Goal: Task Accomplishment & Management: Check status

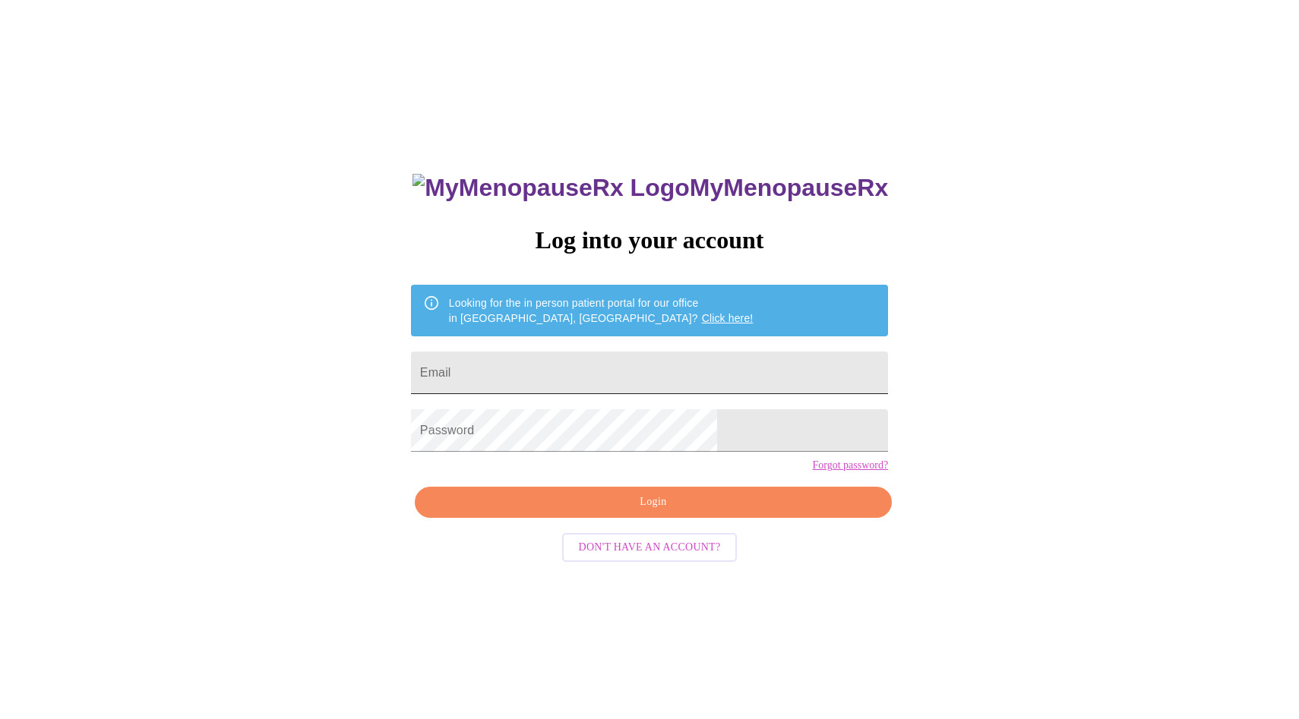
click at [731, 365] on input "Email" at bounding box center [649, 373] width 477 height 43
type input "[EMAIL_ADDRESS][DOMAIN_NAME]"
click at [662, 512] on span "Login" at bounding box center [653, 502] width 442 height 19
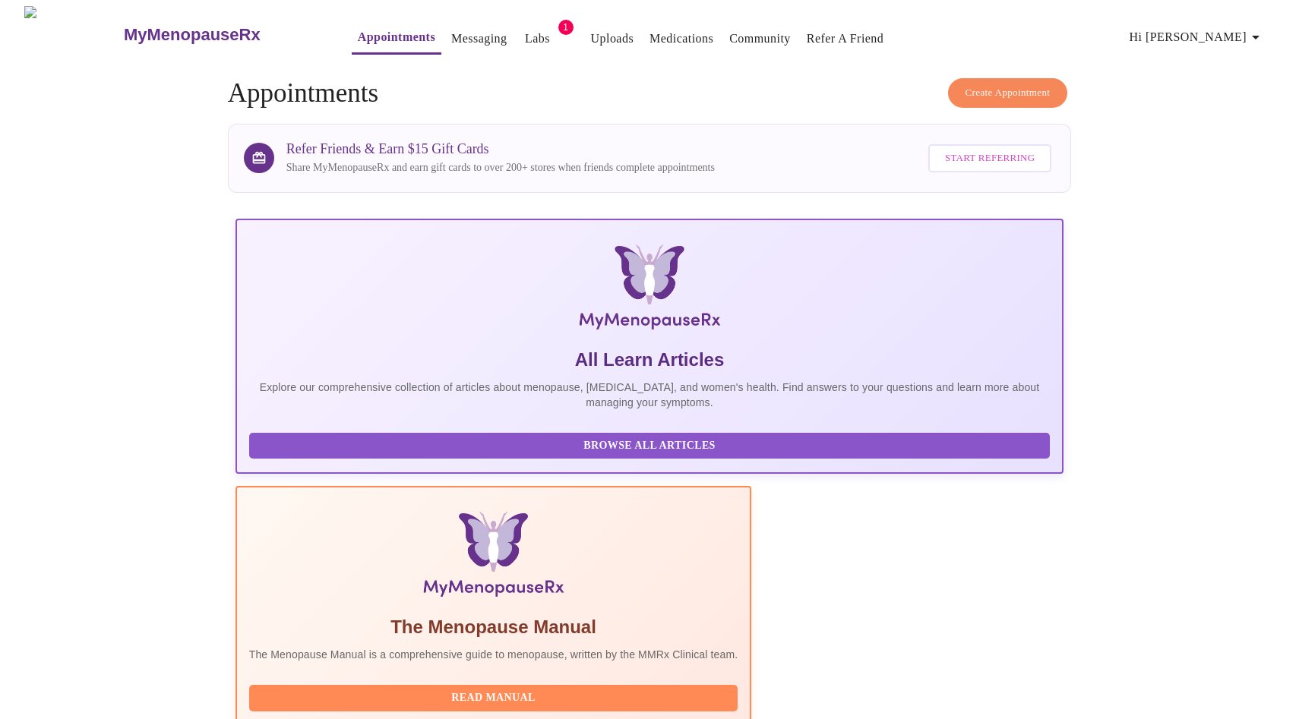
click at [525, 28] on link "Labs" at bounding box center [537, 38] width 25 height 21
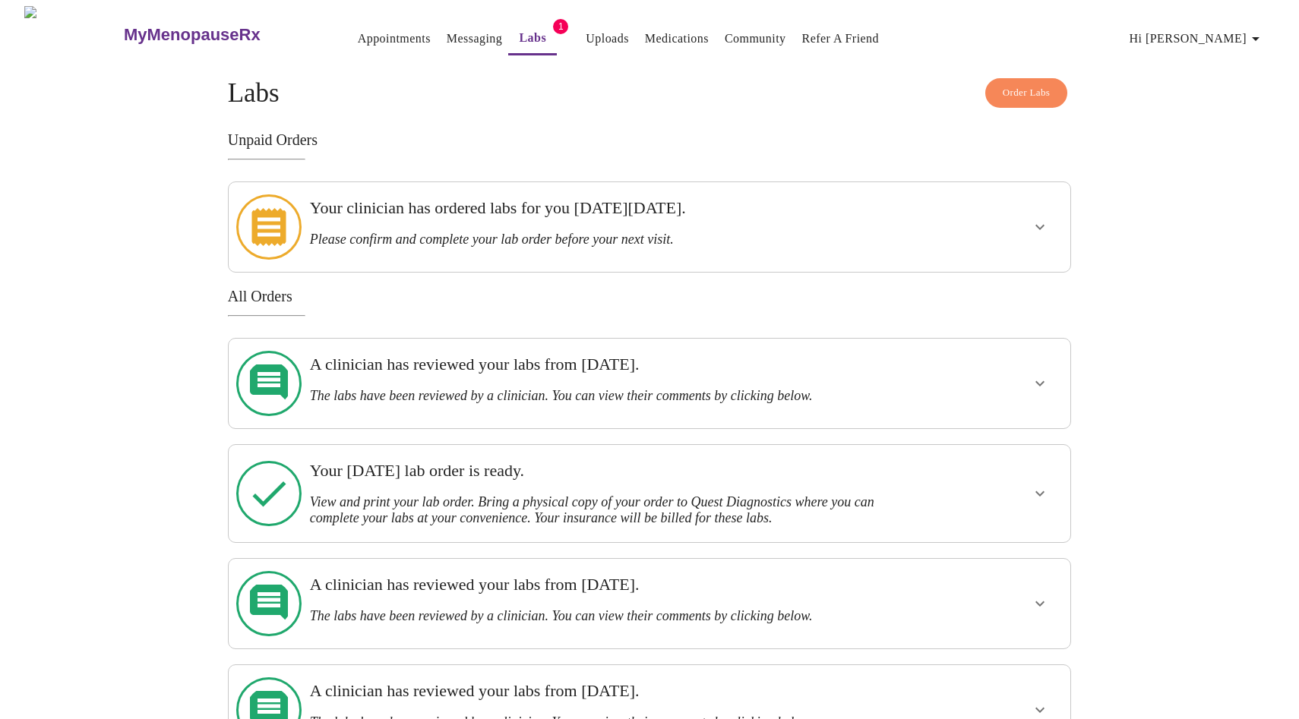
click at [435, 216] on h3 "Your clinician has ordered labs for you [DATE][DATE]." at bounding box center [609, 208] width 598 height 20
click at [1050, 216] on button "show more" at bounding box center [1039, 227] width 36 height 36
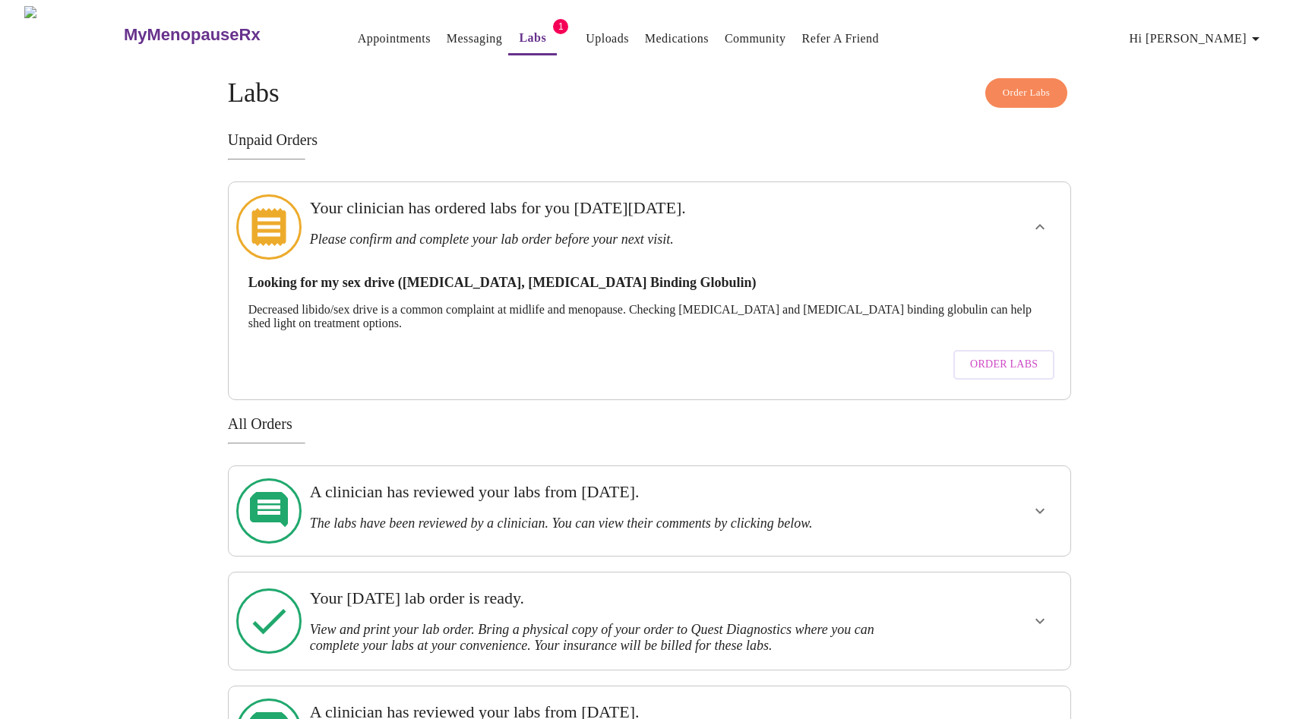
click at [990, 355] on span "Order Labs" at bounding box center [1004, 364] width 68 height 19
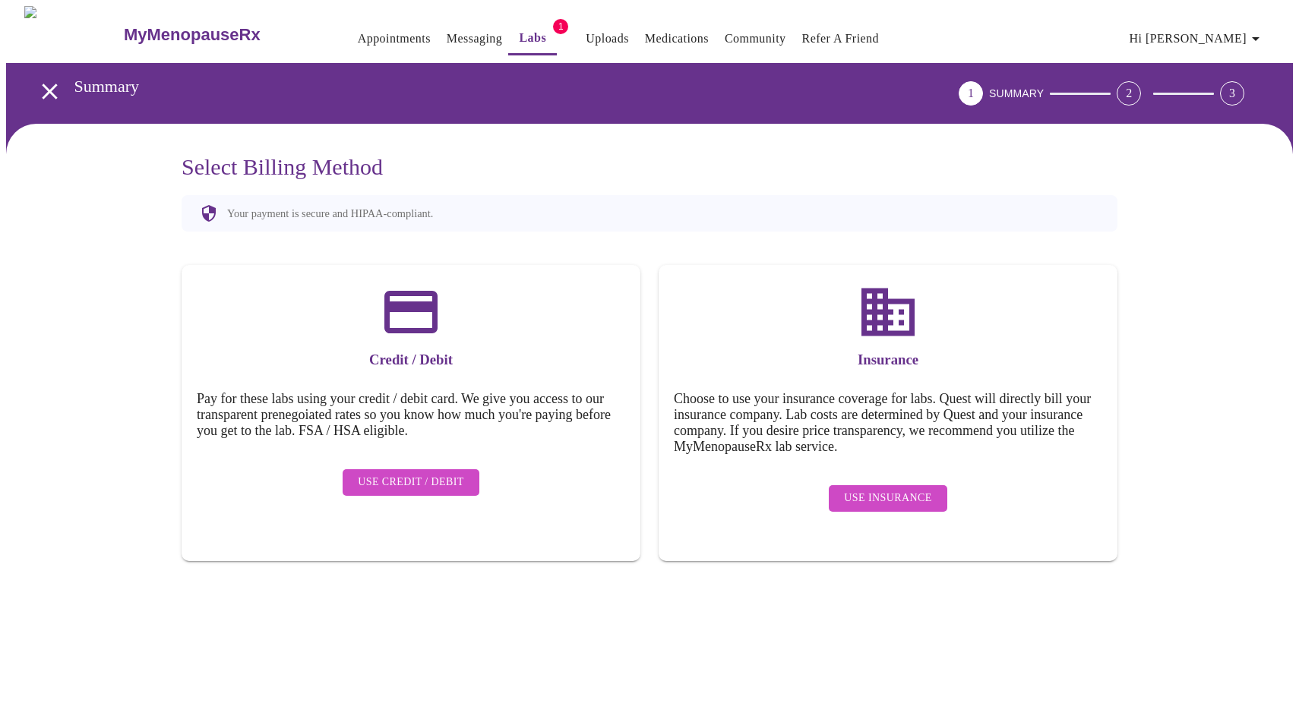
click at [861, 489] on span "Use Insurance" at bounding box center [887, 498] width 87 height 19
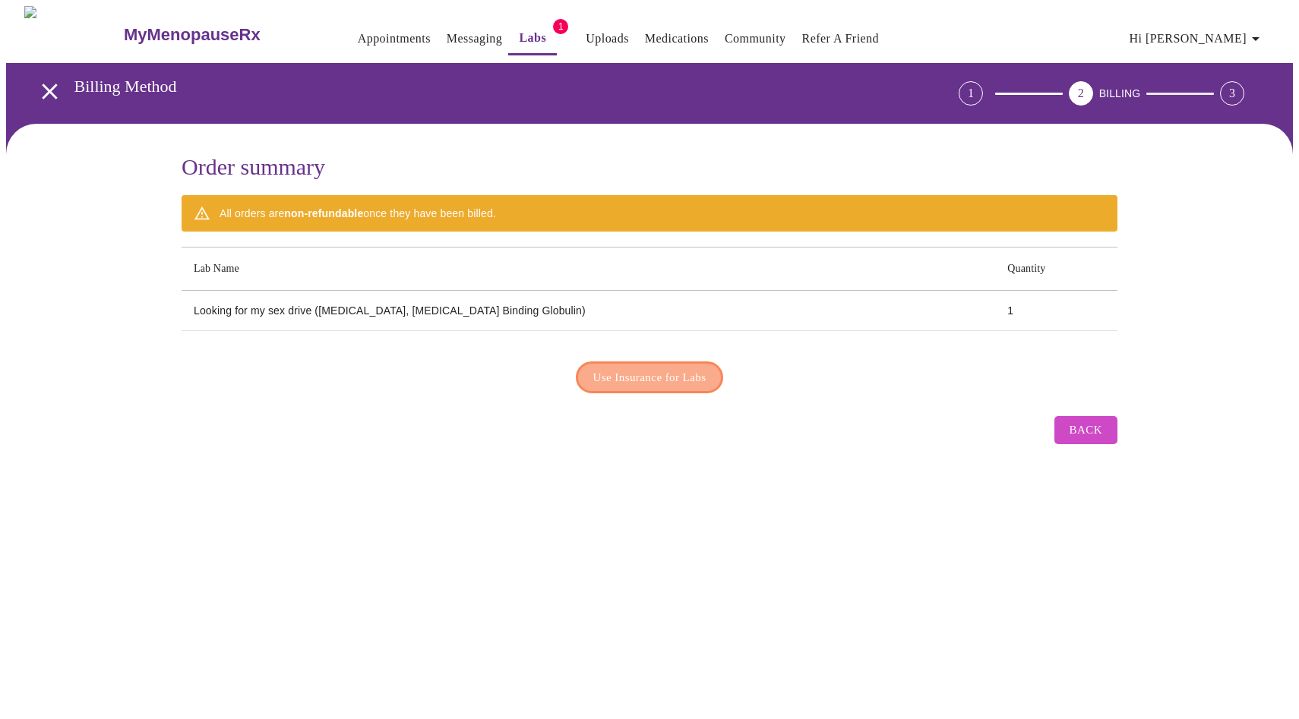
click at [639, 372] on span "Use Insurance for Labs" at bounding box center [649, 378] width 113 height 20
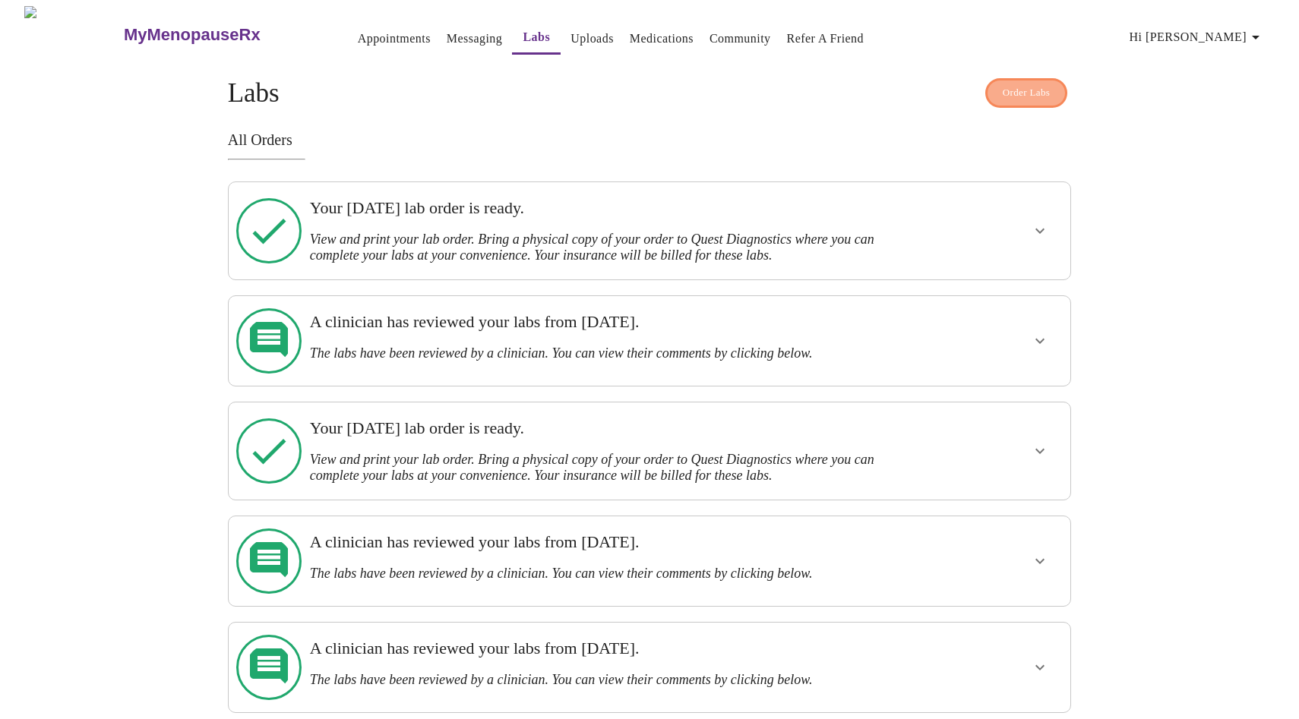
click at [1042, 86] on span "Order Labs" at bounding box center [1026, 92] width 48 height 17
click at [1039, 226] on icon "show more" at bounding box center [1040, 231] width 18 height 18
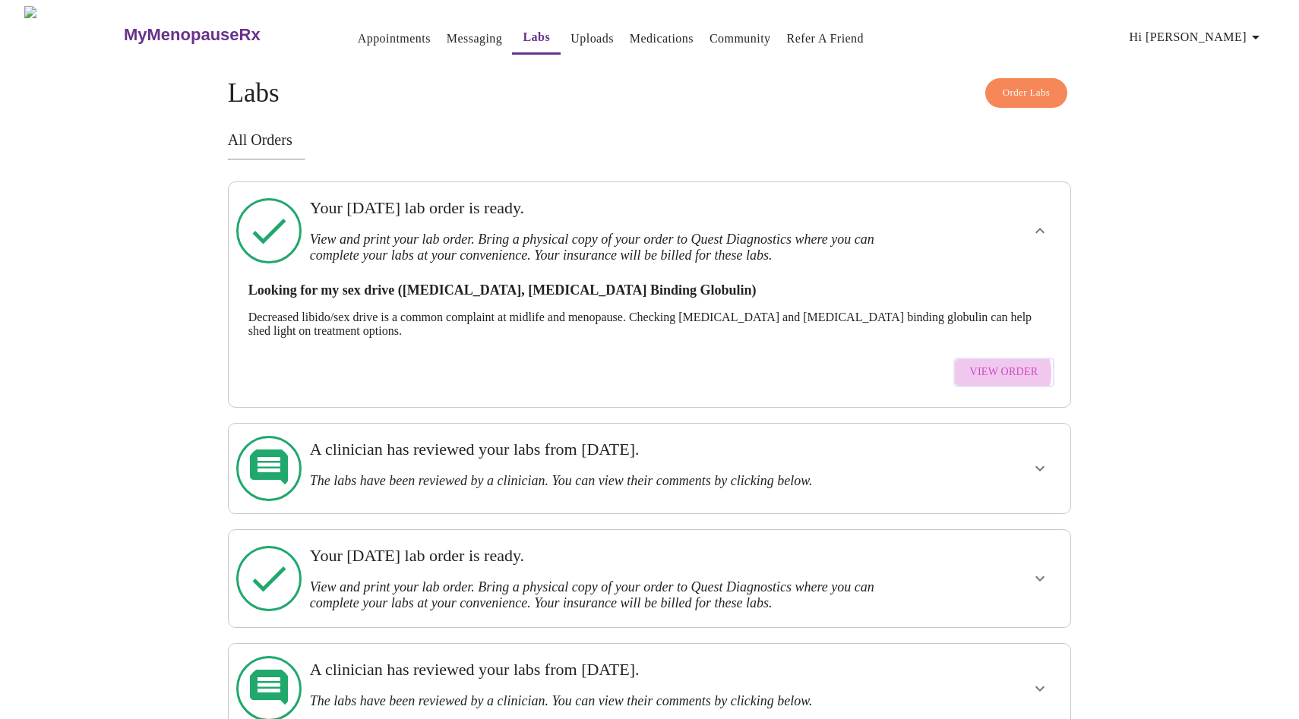
click at [1003, 366] on span "View Order" at bounding box center [1004, 372] width 68 height 19
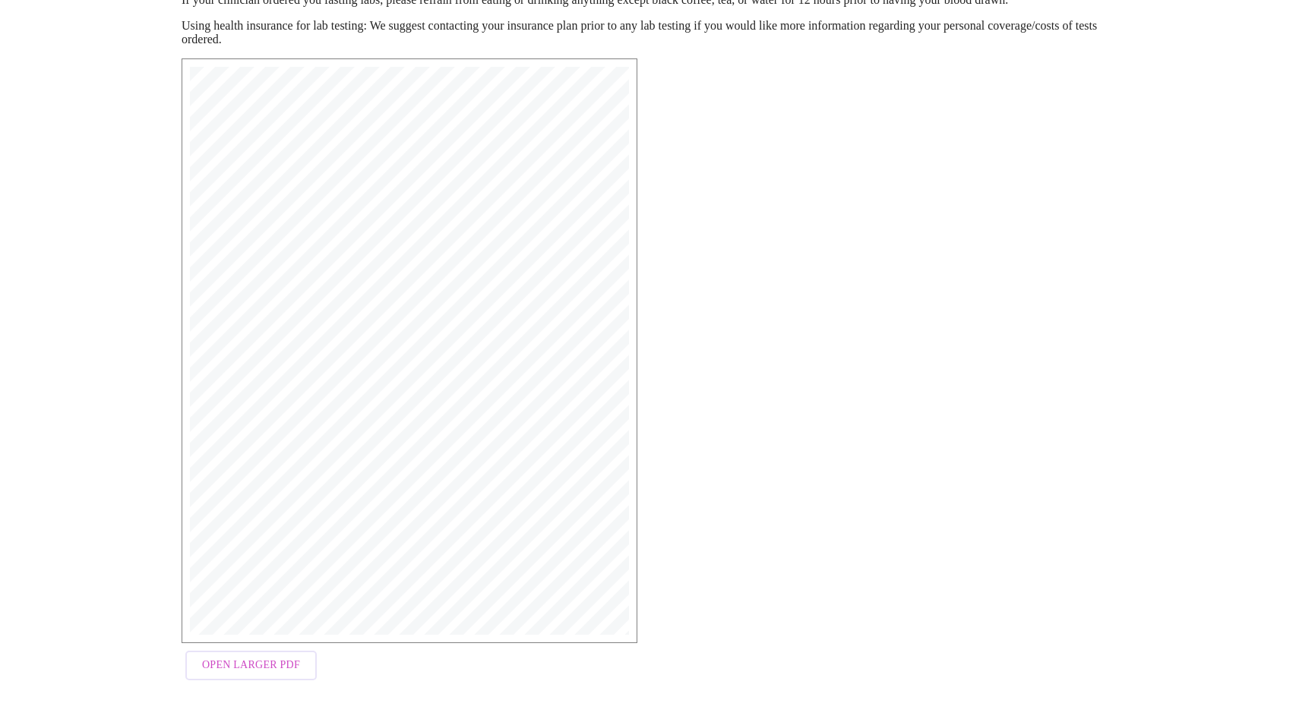
scroll to position [214, 0]
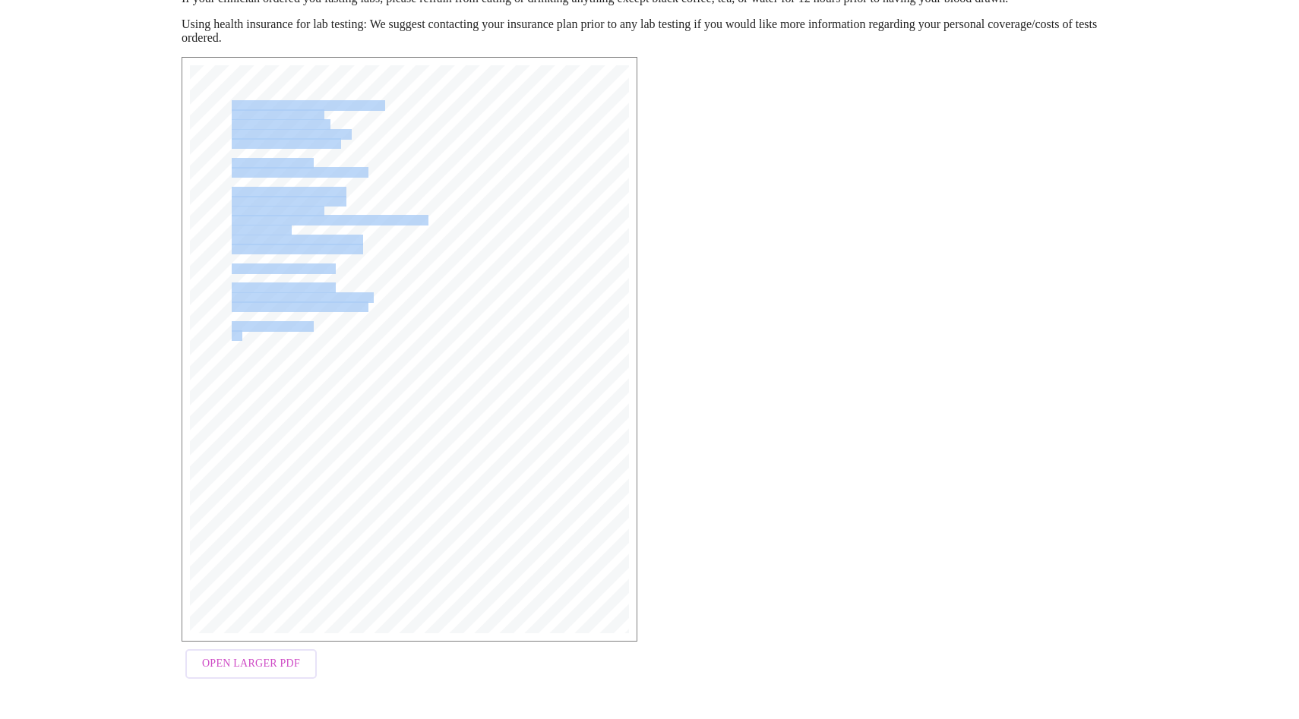
click at [392, 371] on div "MyMenopauseRx Medical Group [STREET_ADDRESS] Phone: [PHONE_NUMBER] Fax: [PHONE_…" at bounding box center [409, 349] width 439 height 568
click at [368, 338] on span "15983 [MEDICAL_DATA], Total | CPT: 84403 | Dx: Z79.890," at bounding box center [396, 334] width 328 height 9
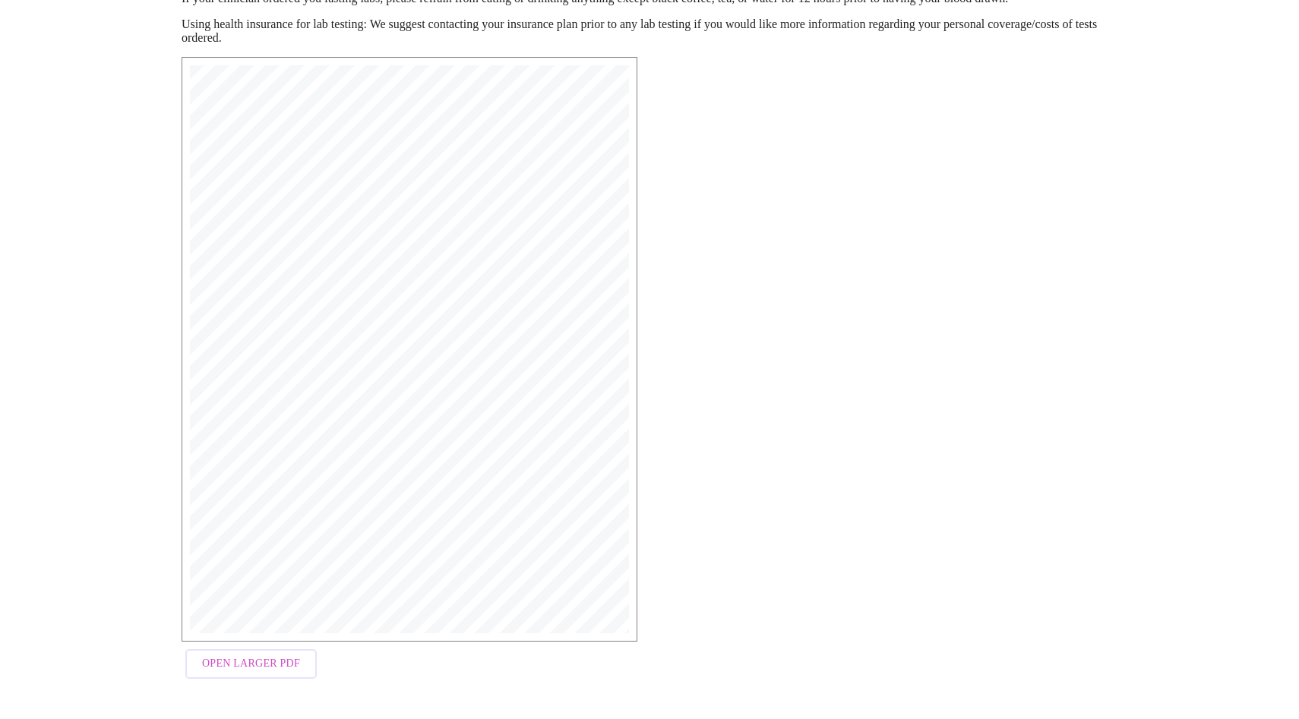
click at [273, 666] on span "Open Larger PDF" at bounding box center [251, 664] width 98 height 19
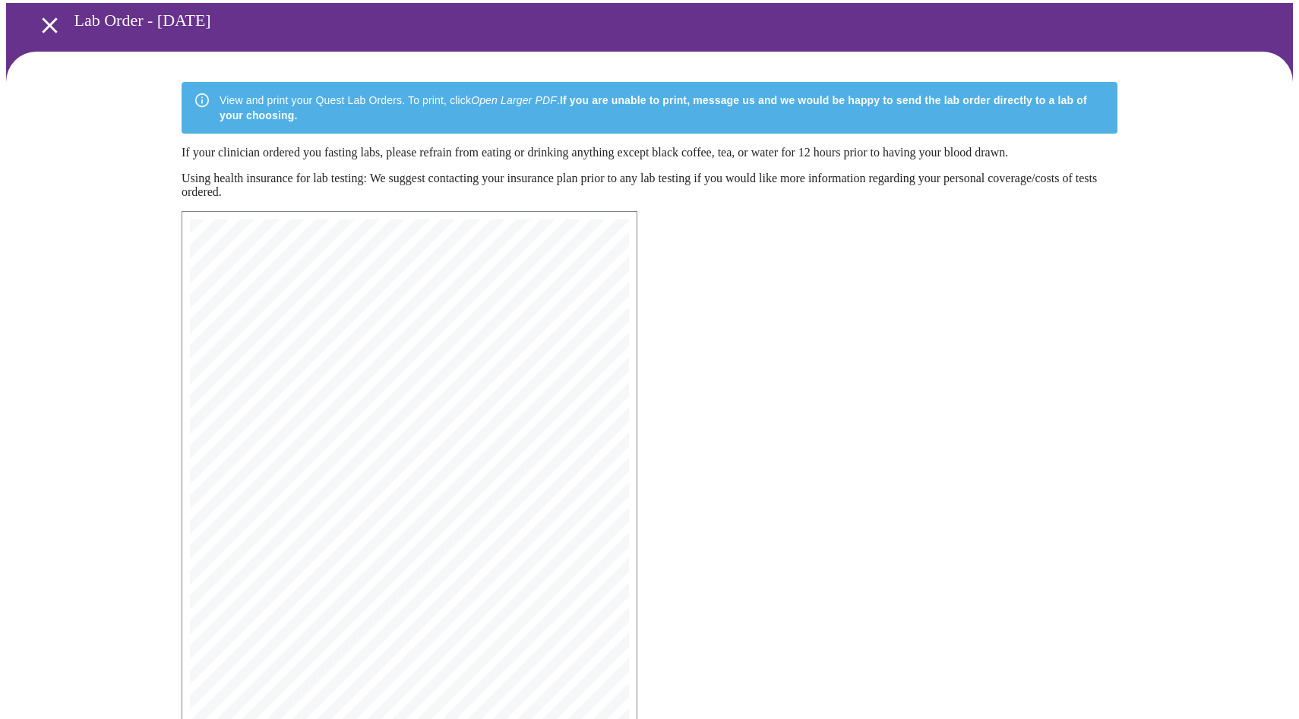
scroll to position [63, 0]
